Goal: Find specific page/section: Find specific page/section

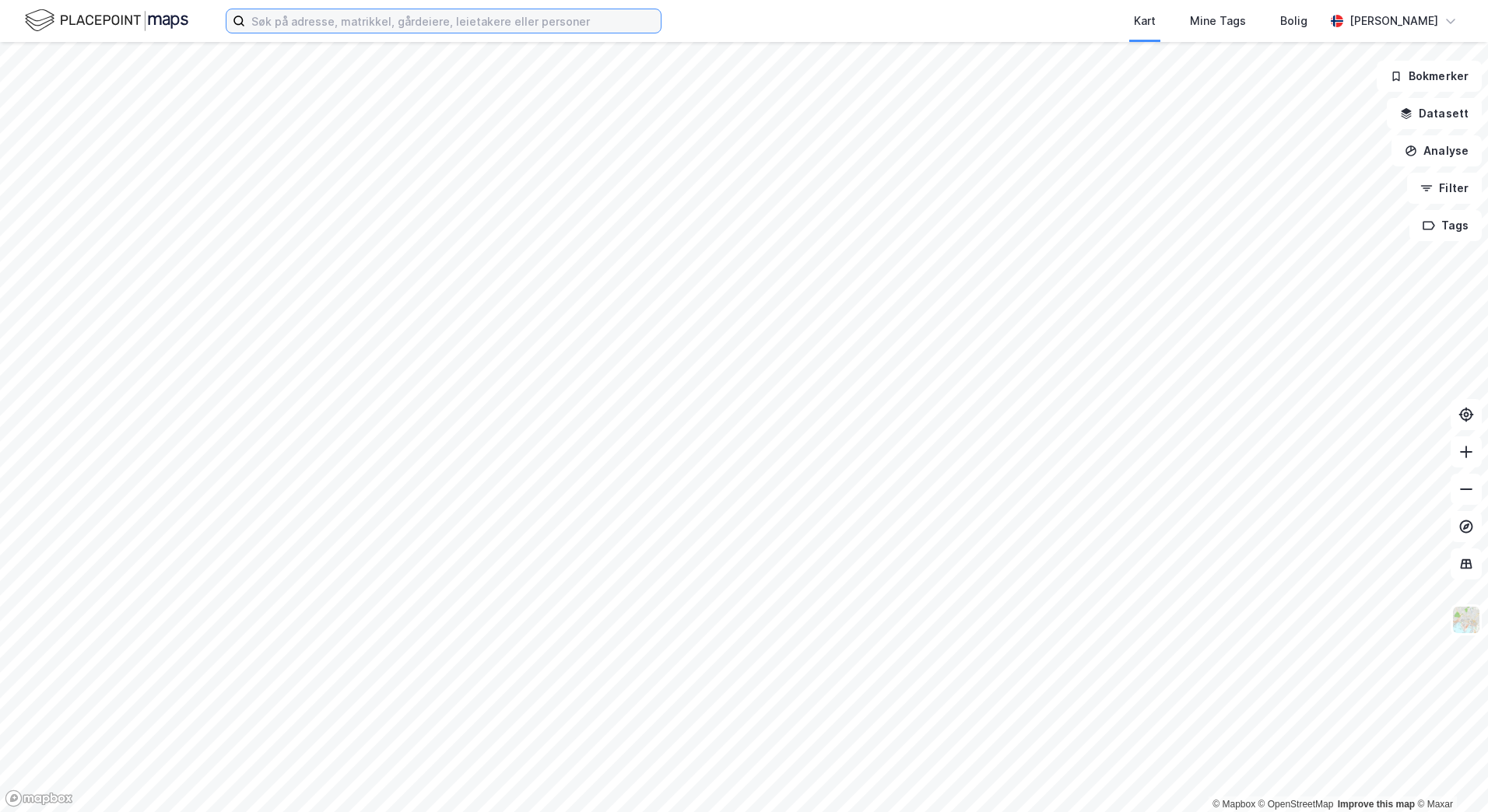
click at [441, 28] on input at bounding box center [453, 21] width 415 height 23
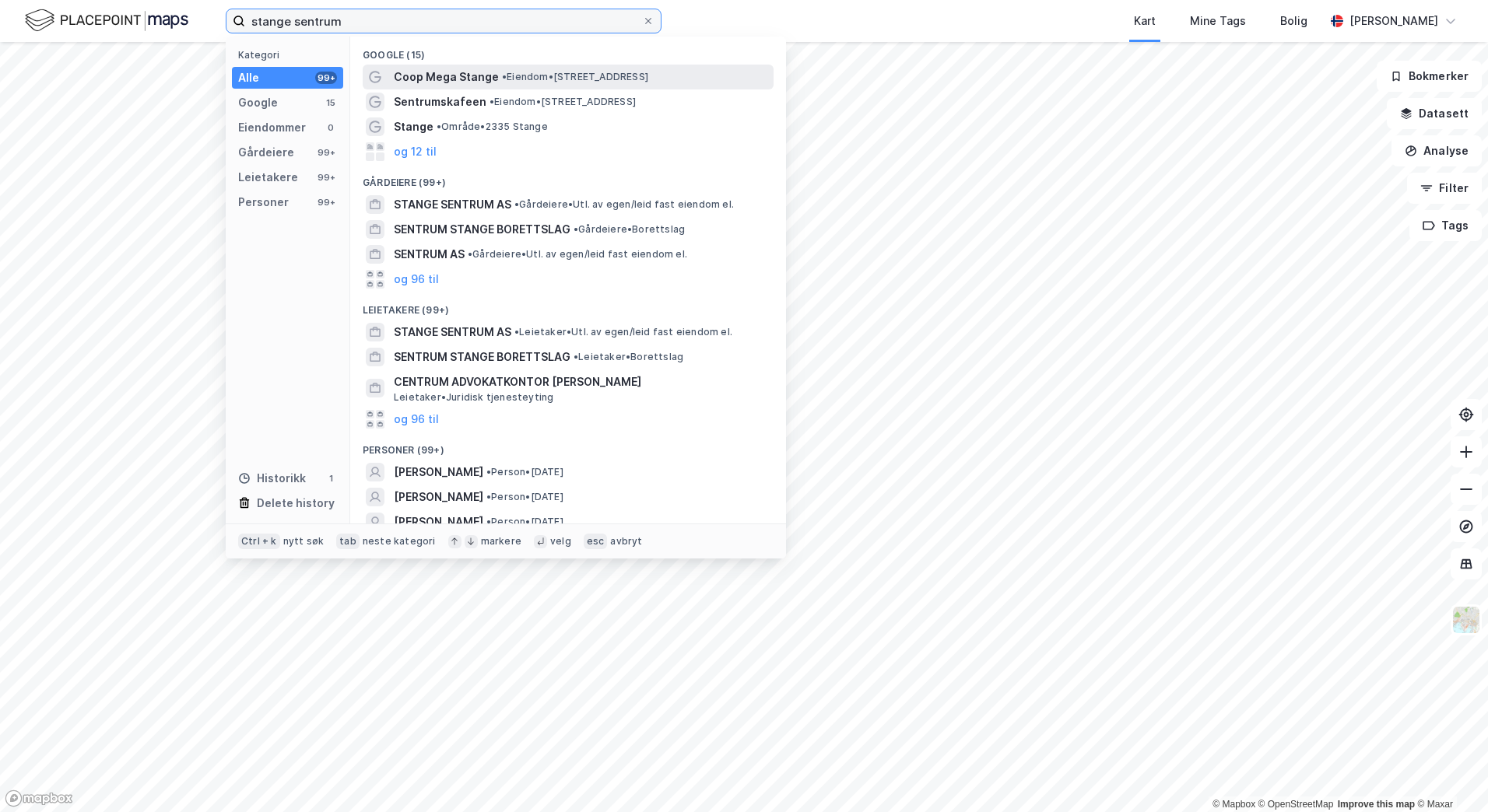
type input "stange sentrum"
click at [440, 80] on span "Coop Mega Stange" at bounding box center [446, 77] width 105 height 19
